Goal: Transaction & Acquisition: Download file/media

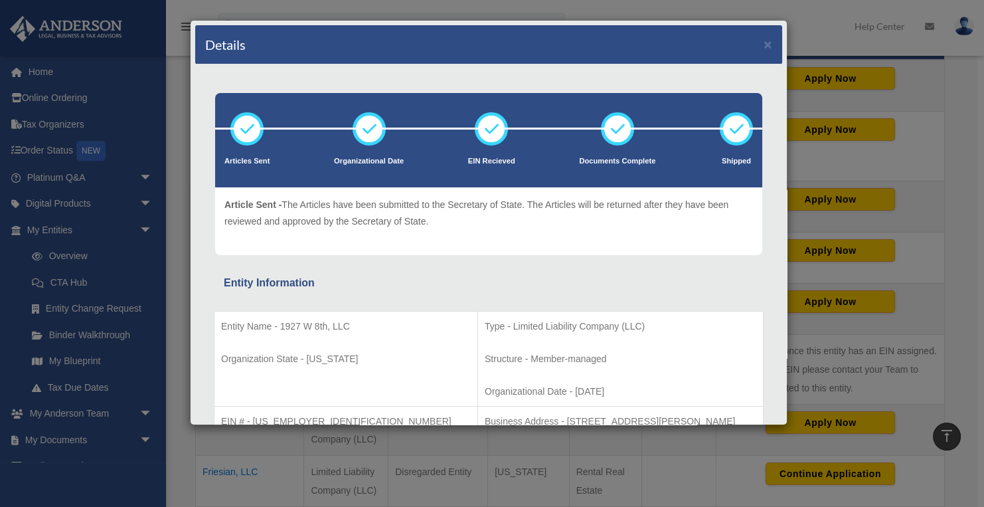
scroll to position [11, 0]
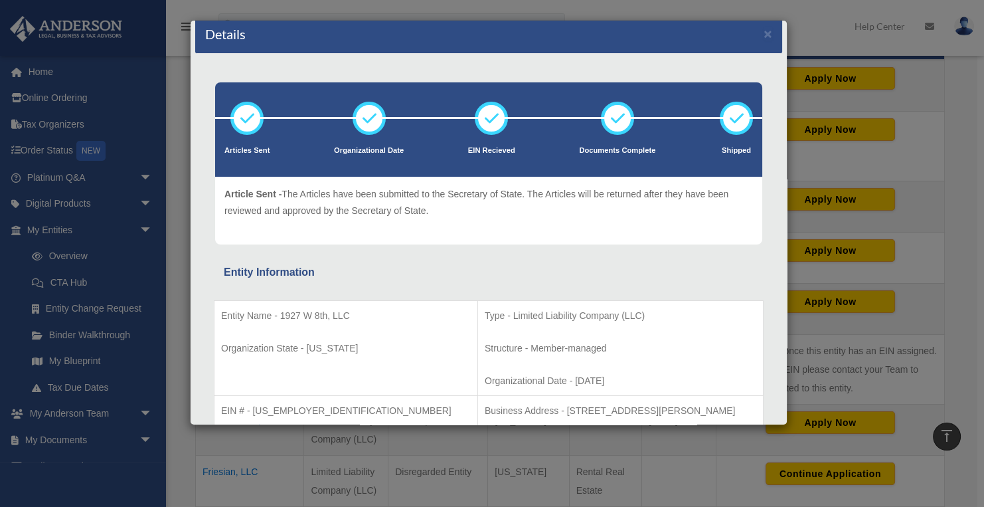
click at [20, 246] on div "Details × Articles Sent Organizational Date" at bounding box center [492, 253] width 984 height 507
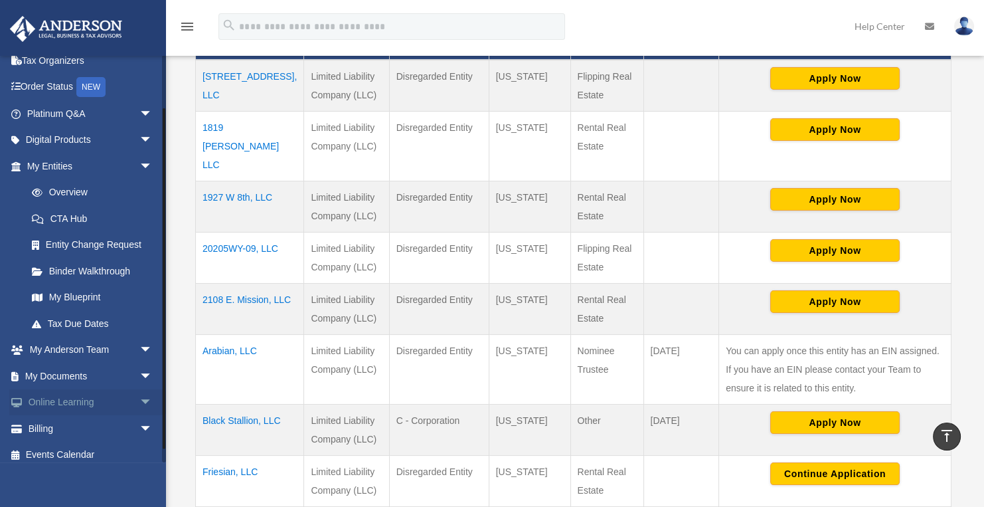
scroll to position [72, 0]
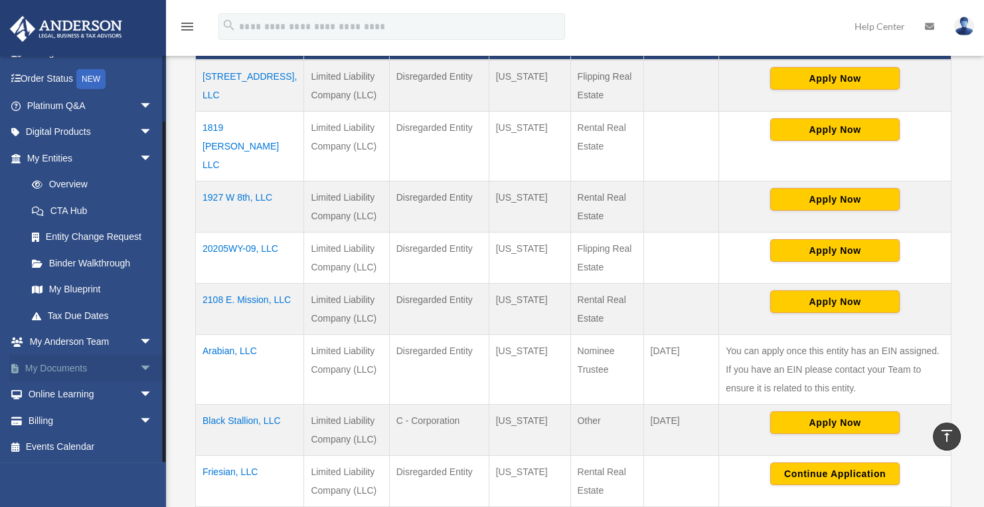
click at [139, 367] on span "arrow_drop_down" at bounding box center [152, 368] width 27 height 27
click at [60, 392] on link "Box" at bounding box center [96, 394] width 154 height 27
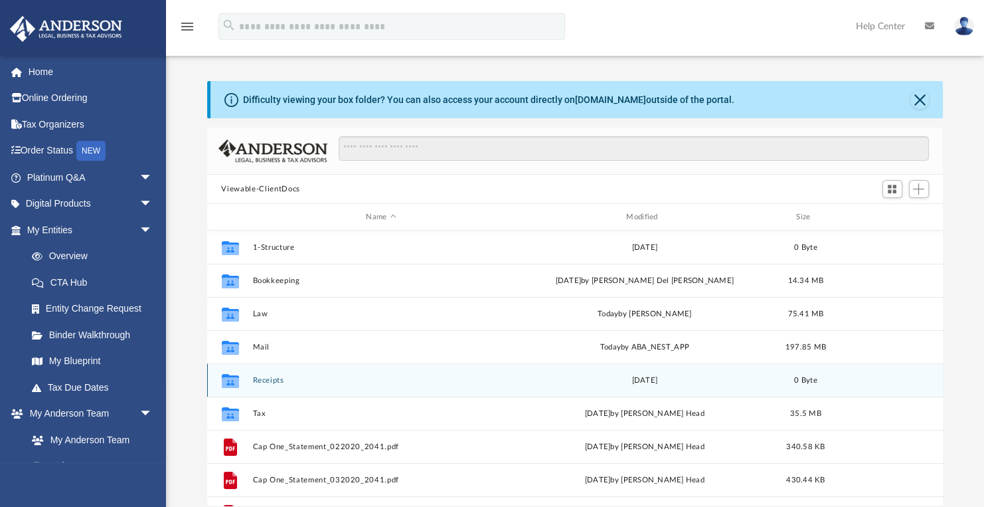
scroll to position [295, 729]
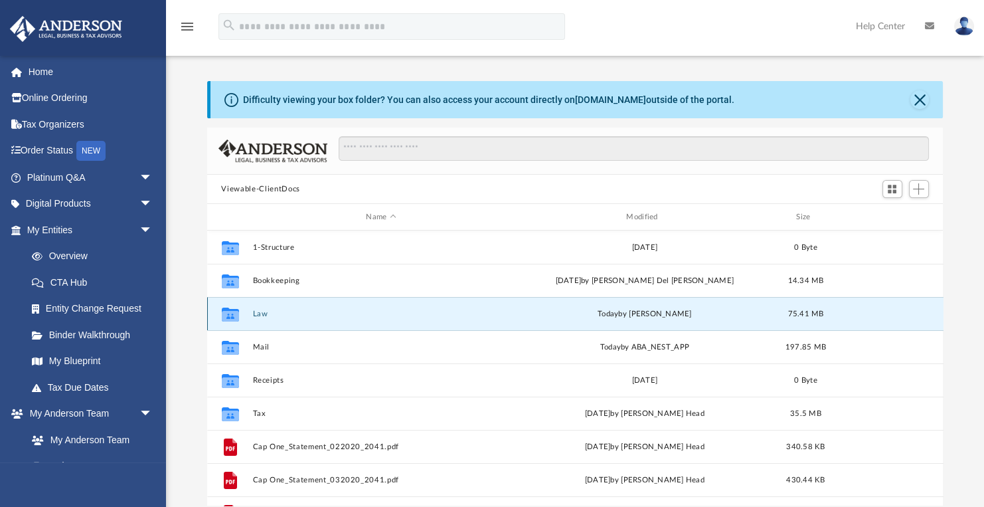
click at [441, 311] on button "Law" at bounding box center [381, 313] width 258 height 9
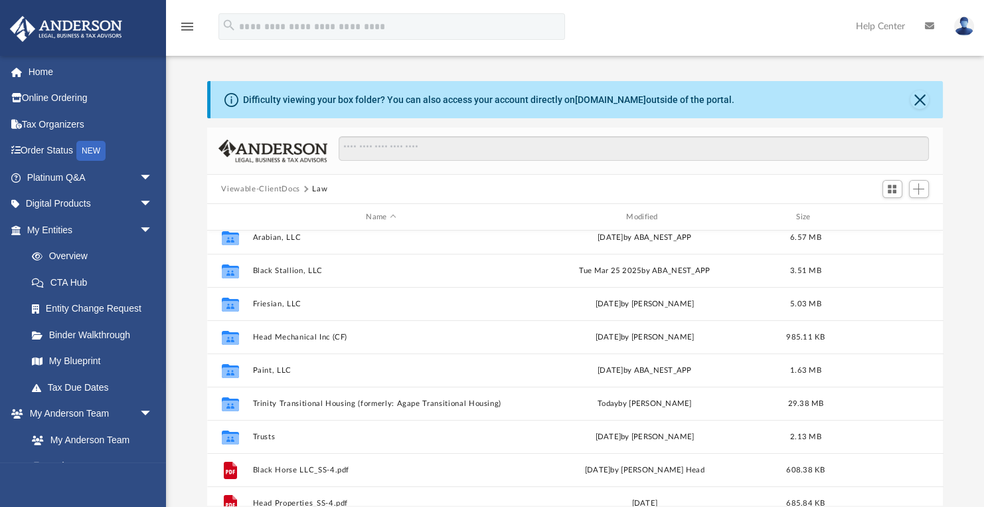
scroll to position [177, 0]
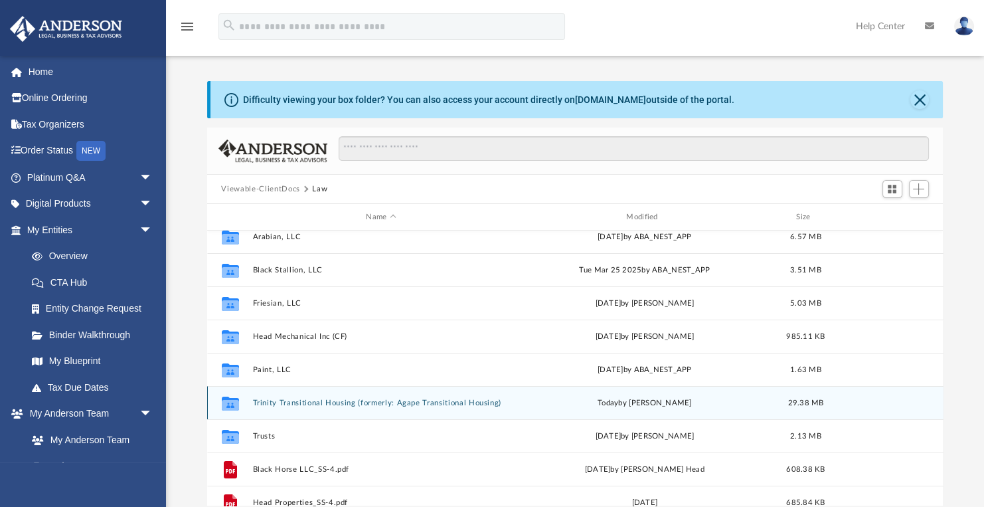
click at [439, 392] on div "Collaborated Folder Trinity Transitional Housing (formerly: Agape Transitional …" at bounding box center [575, 402] width 736 height 33
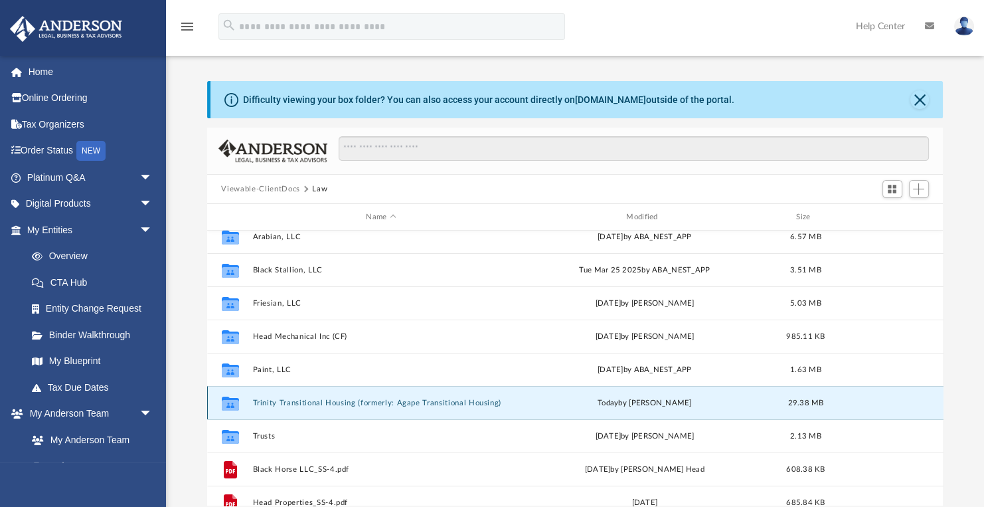
click at [449, 412] on div "Collaborated Folder Trinity Transitional Housing (formerly: Agape Transitional …" at bounding box center [575, 402] width 736 height 33
click at [367, 402] on button "Trinity Transitional Housing (formerly: Agape Transitional Housing)" at bounding box center [381, 402] width 258 height 9
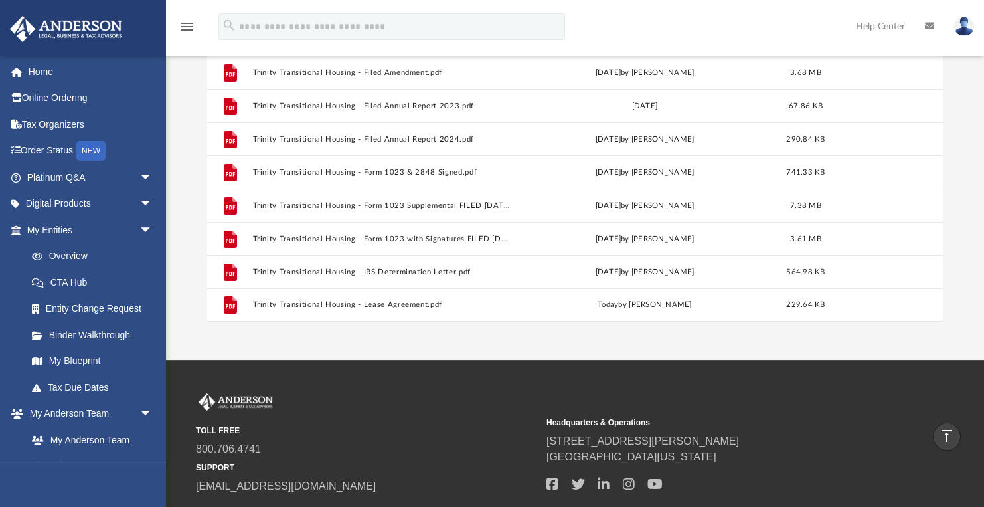
scroll to position [110, 0]
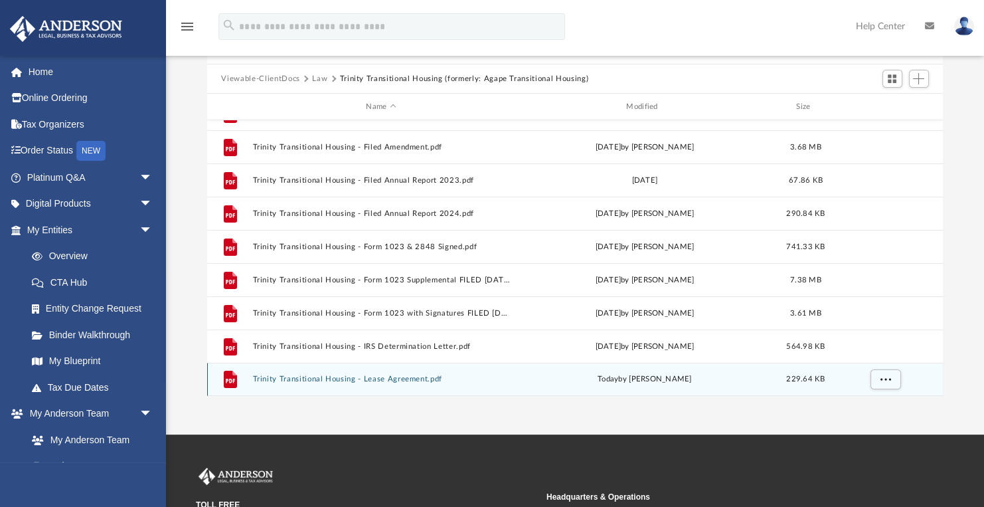
click at [416, 377] on button "Trinity Transitional Housing - Lease Agreement.pdf" at bounding box center [381, 379] width 258 height 9
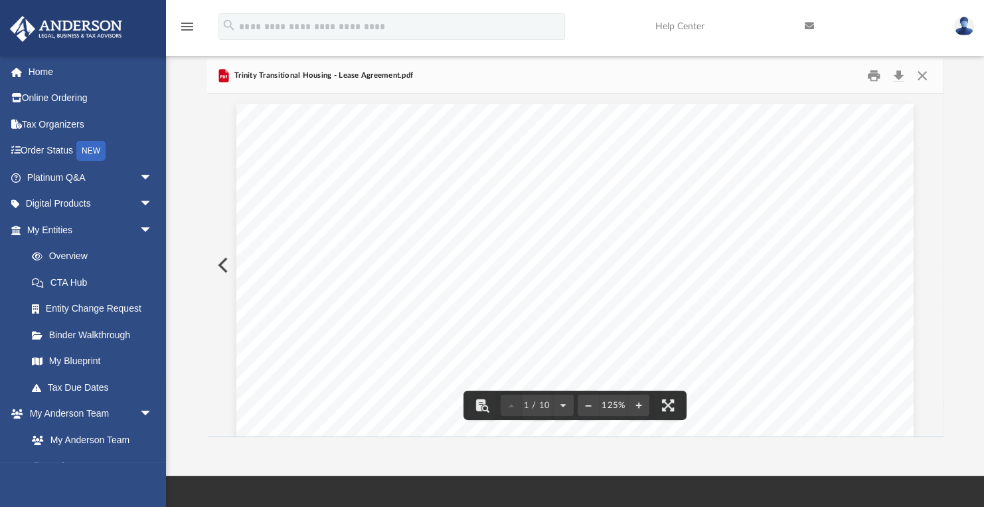
scroll to position [0, 0]
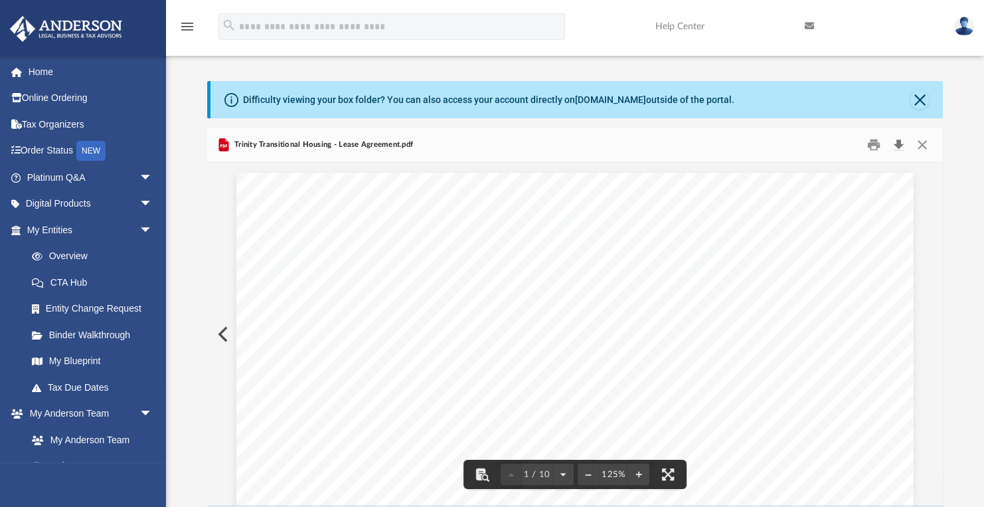
click at [900, 141] on button "Download" at bounding box center [899, 145] width 24 height 21
